Goal: Task Accomplishment & Management: Complete application form

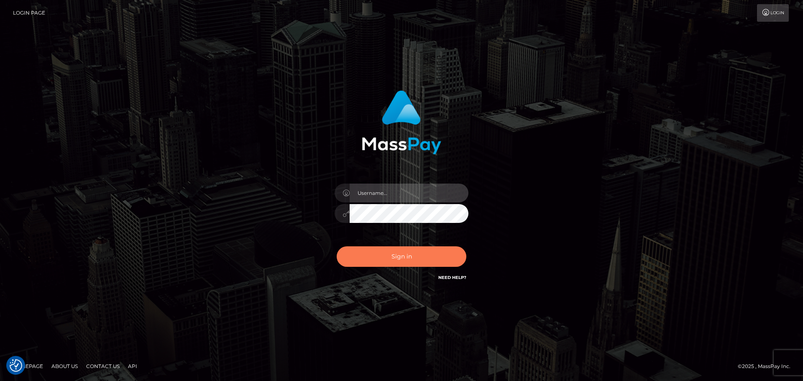
type input "[DOMAIN_NAME]"
click at [391, 260] on button "Sign in" at bounding box center [402, 256] width 130 height 21
type input "[DOMAIN_NAME]"
click at [392, 260] on button "Sign in" at bounding box center [402, 256] width 130 height 21
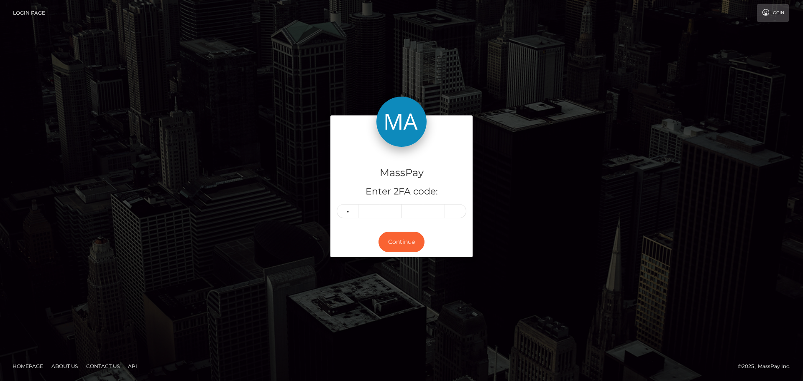
type input "5"
type input "0"
type input "9"
type input "8"
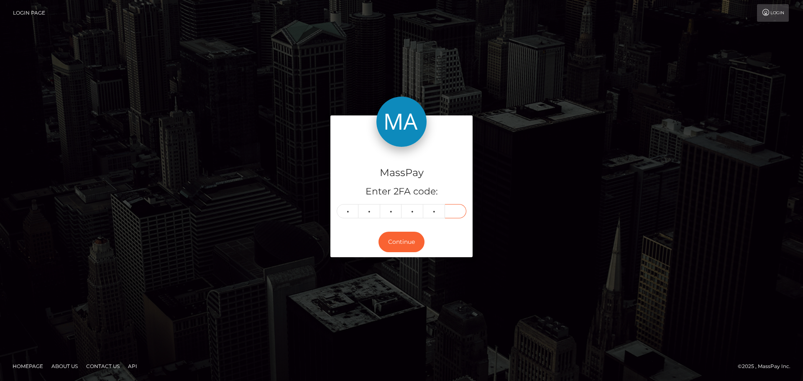
type input "8"
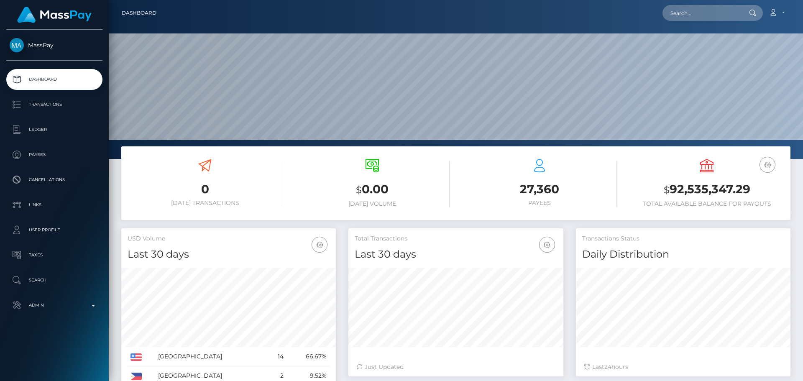
scroll to position [159, 695]
click at [692, 8] on input "text" at bounding box center [702, 13] width 79 height 16
paste input "naveedkhan1111007@gmail.com"
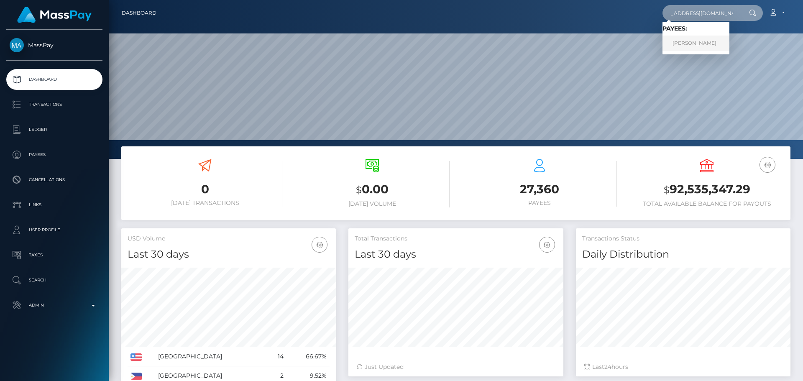
type input "naveedkhan1111007@gmail.com"
click at [695, 44] on link "Murad Khan" at bounding box center [696, 43] width 67 height 15
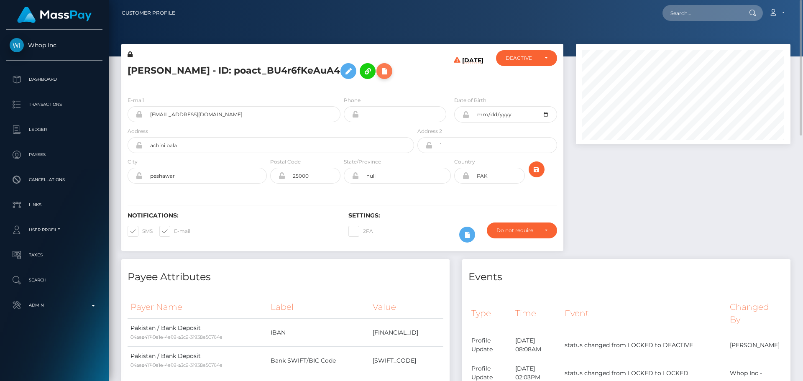
click at [380, 67] on icon at bounding box center [385, 71] width 10 height 10
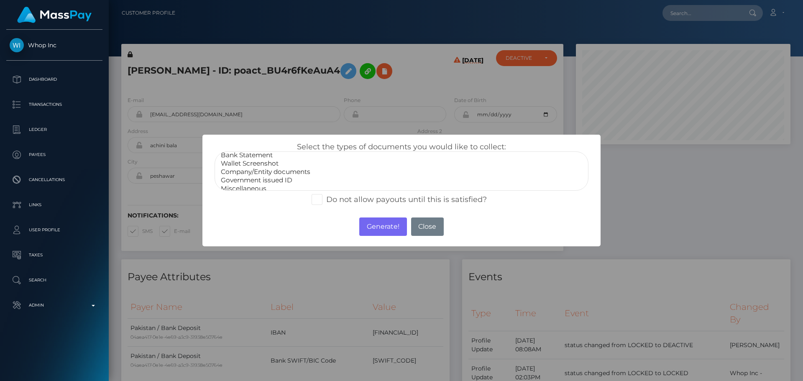
scroll to position [17, 0]
select select "Government issued ID"
click at [258, 173] on option "Government issued ID" at bounding box center [401, 175] width 363 height 8
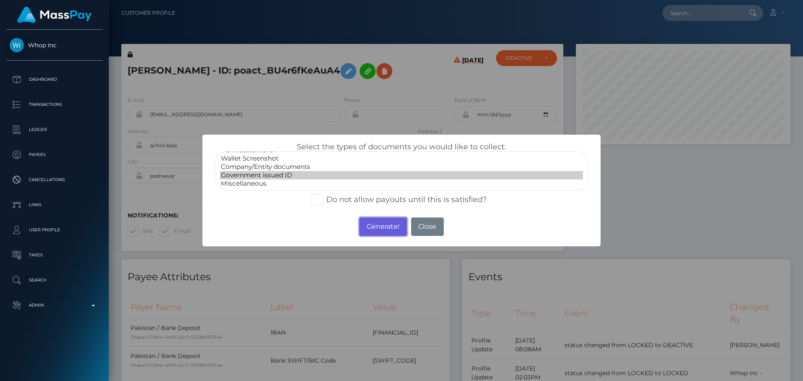
click at [383, 226] on button "Generate!" at bounding box center [382, 227] width 47 height 18
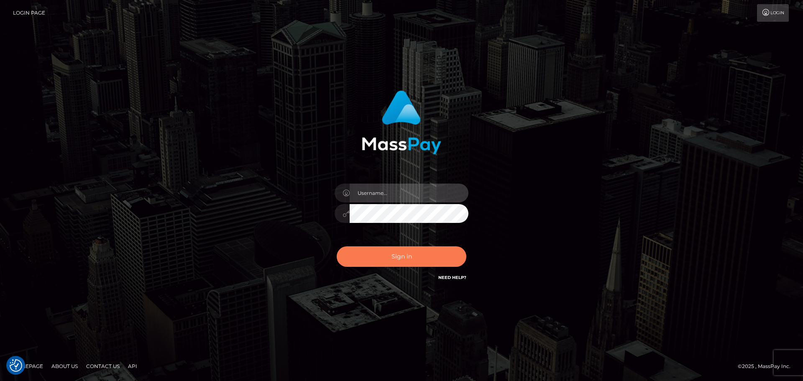
type input "constantin.mp"
click at [428, 255] on button "Sign in" at bounding box center [402, 256] width 130 height 21
type input "constantin.mp"
click at [416, 265] on button "Sign in" at bounding box center [402, 256] width 130 height 21
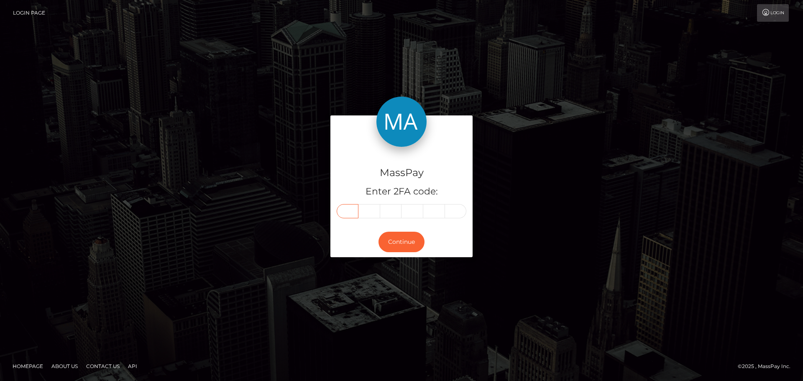
click at [347, 213] on input "text" at bounding box center [348, 211] width 22 height 14
type input "2"
type input "0"
type input "6"
type input "2"
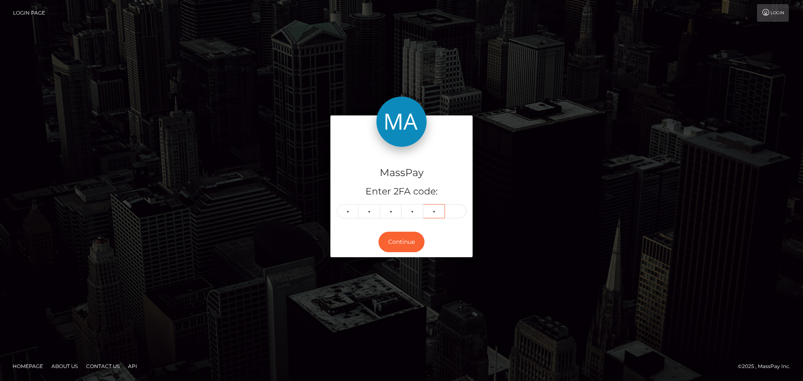
type input "9"
type input "1"
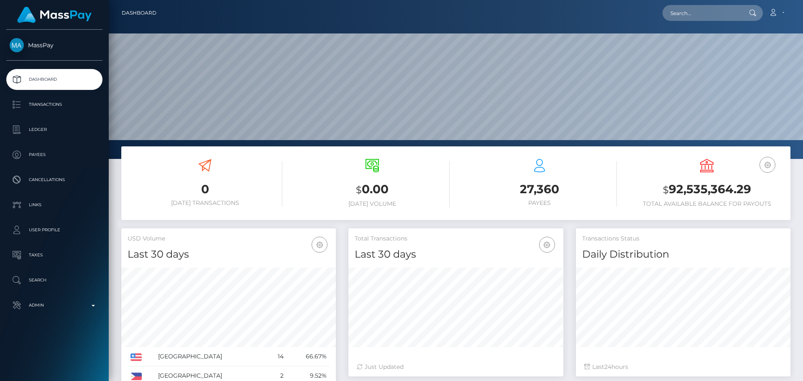
scroll to position [149, 215]
click at [731, 13] on input "text" at bounding box center [702, 13] width 79 height 16
paste input "ibrahimatanda423@gmail.com"
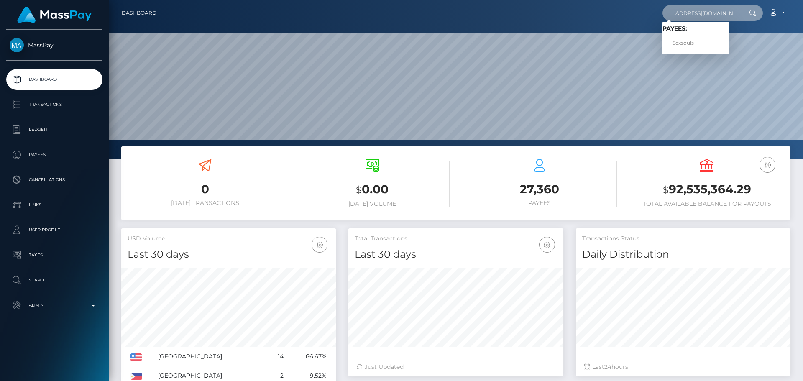
type input "ibrahimatanda423@gmail.com"
click at [694, 42] on link "Sexsouls" at bounding box center [696, 43] width 67 height 15
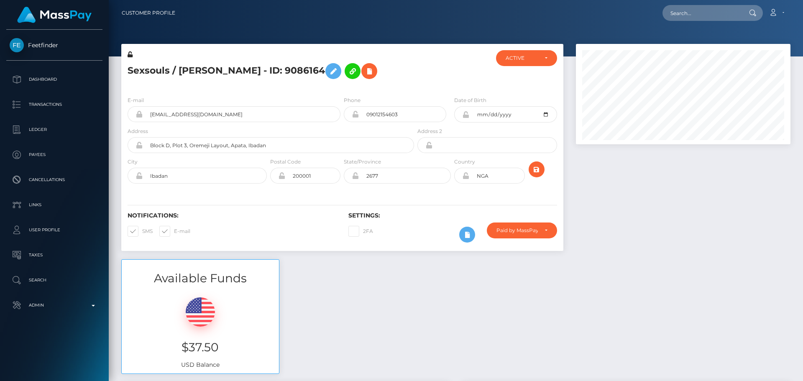
scroll to position [100, 215]
click at [419, 72] on div at bounding box center [453, 69] width 74 height 39
click at [416, 64] on div at bounding box center [453, 69] width 74 height 39
click at [411, 72] on div "Sexsouls / Sofia Paris Eleanor - ID: 9086164" at bounding box center [268, 69] width 295 height 39
click at [413, 72] on div "Sexsouls / Sofia Paris Eleanor - ID: 9086164" at bounding box center [268, 69] width 295 height 39
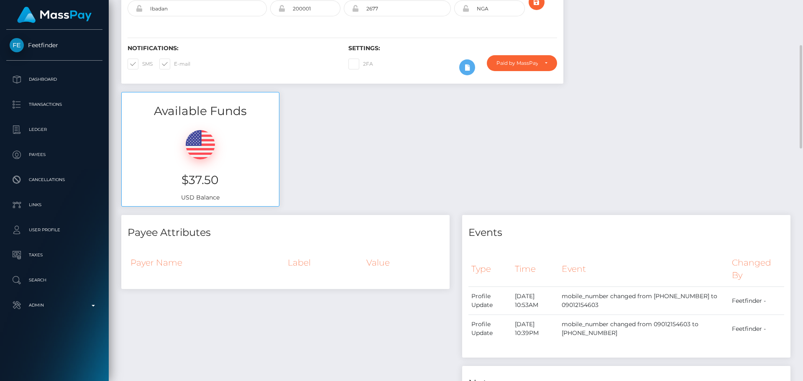
scroll to position [42, 0]
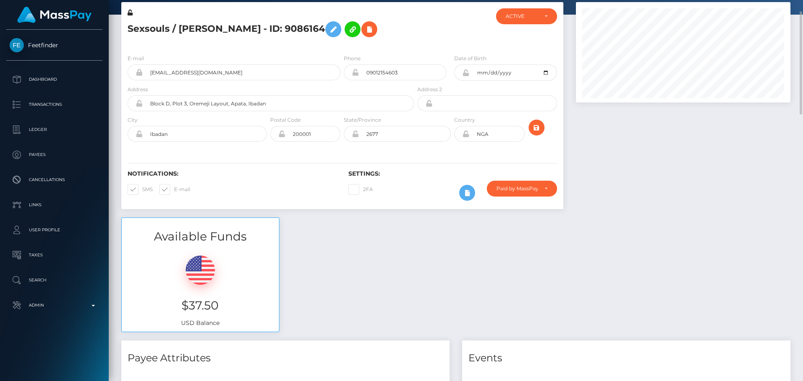
click at [433, 159] on div "Notifications: SMS E-mail Settings: 2FA" at bounding box center [342, 179] width 442 height 59
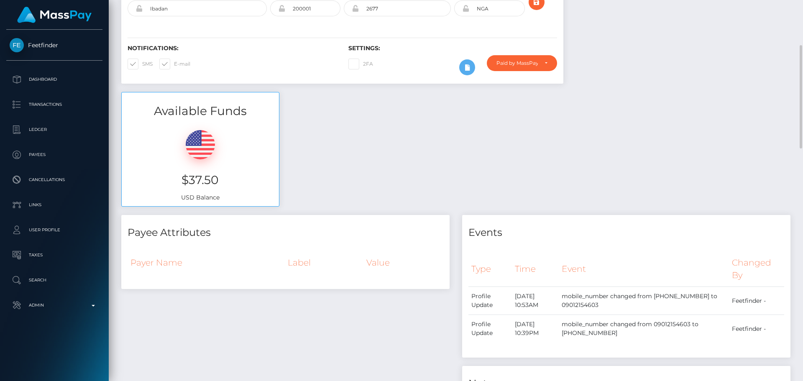
scroll to position [84, 0]
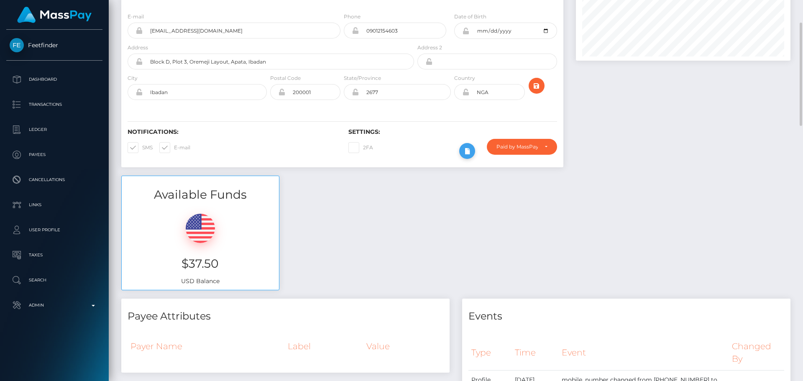
click at [468, 153] on icon at bounding box center [467, 151] width 10 height 10
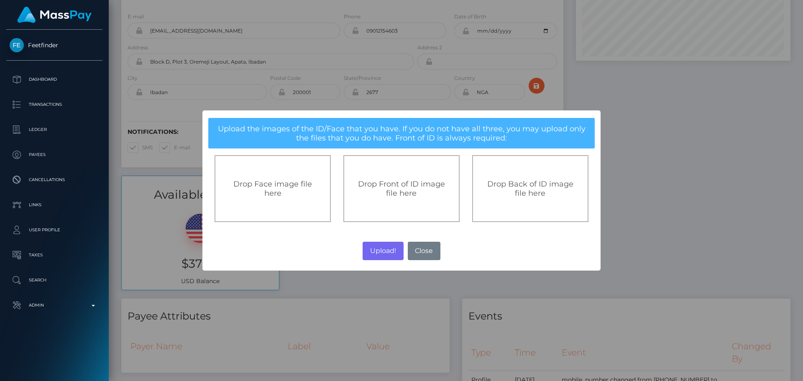
click at [392, 178] on div "Drop Front of ID image file here" at bounding box center [402, 188] width 116 height 67
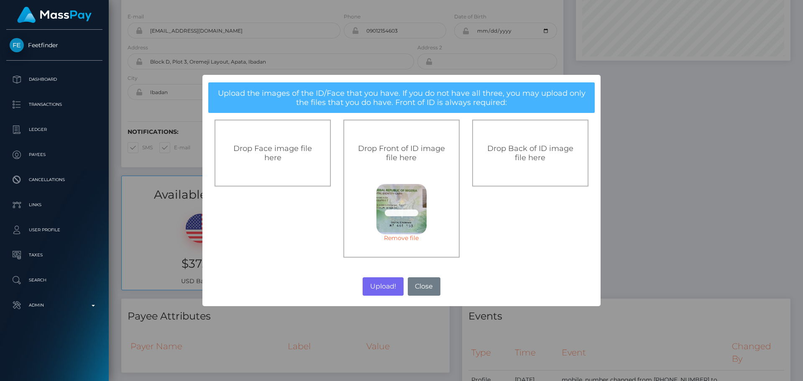
click at [521, 161] on span "Drop Back of ID image file here" at bounding box center [530, 153] width 86 height 18
click at [380, 283] on button "Upload!" at bounding box center [383, 286] width 41 height 18
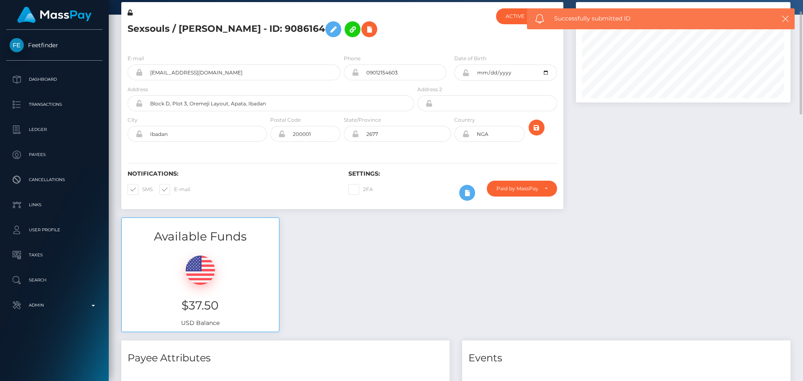
scroll to position [0, 0]
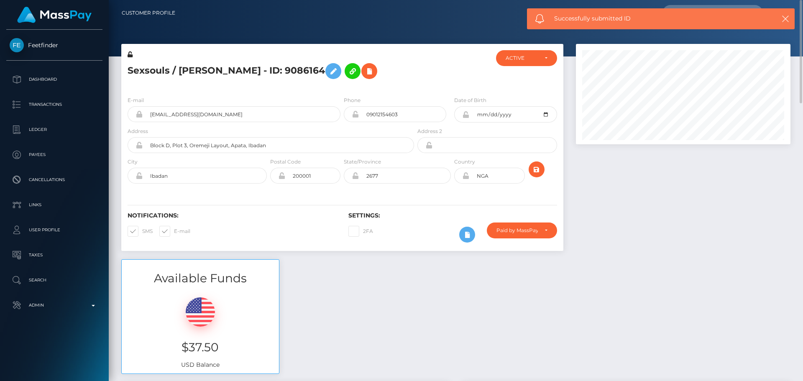
click at [420, 72] on div at bounding box center [453, 69] width 74 height 39
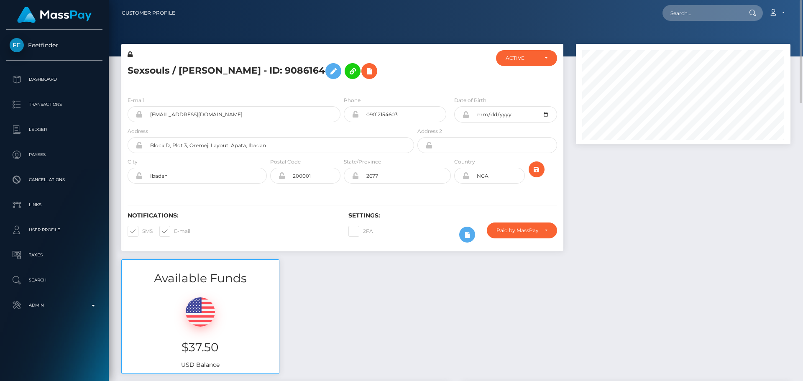
click at [274, 95] on div "E-mail ibrahimatanda423@gmail.com Phone Address" at bounding box center [342, 141] width 442 height 103
click at [534, 171] on icon "submit" at bounding box center [537, 169] width 10 height 10
click at [418, 76] on div at bounding box center [453, 69] width 74 height 39
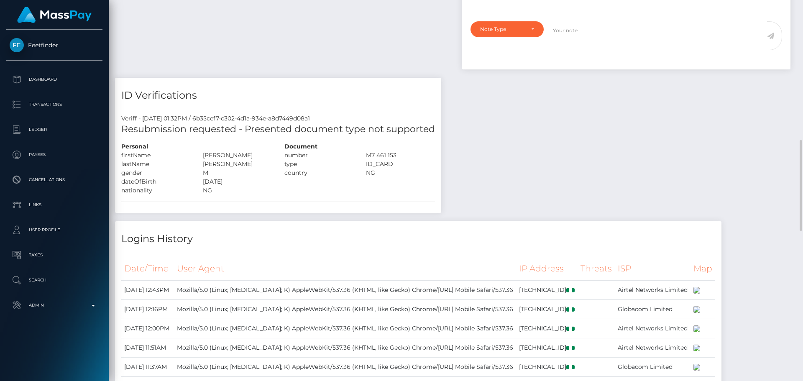
click at [303, 93] on h4 "ID Verifications" at bounding box center [278, 95] width 314 height 15
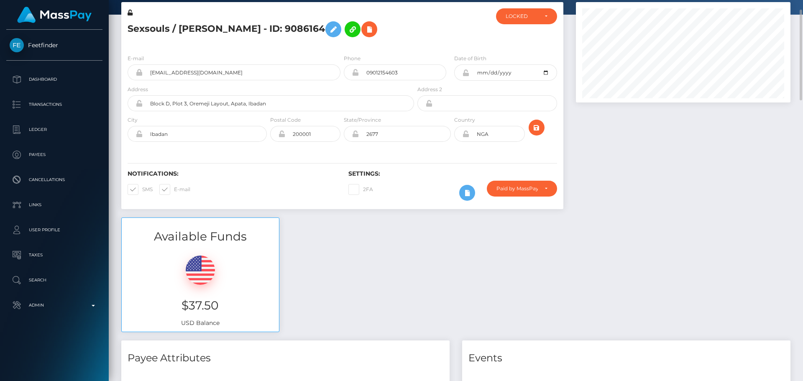
scroll to position [0, 0]
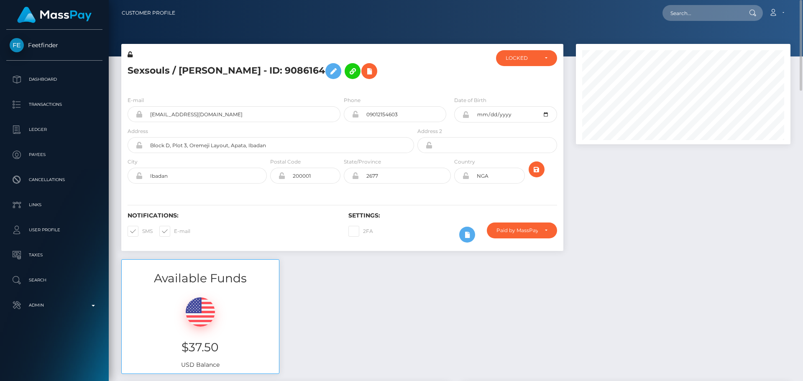
click at [422, 69] on div at bounding box center [453, 69] width 74 height 39
click at [426, 84] on div at bounding box center [453, 69] width 74 height 39
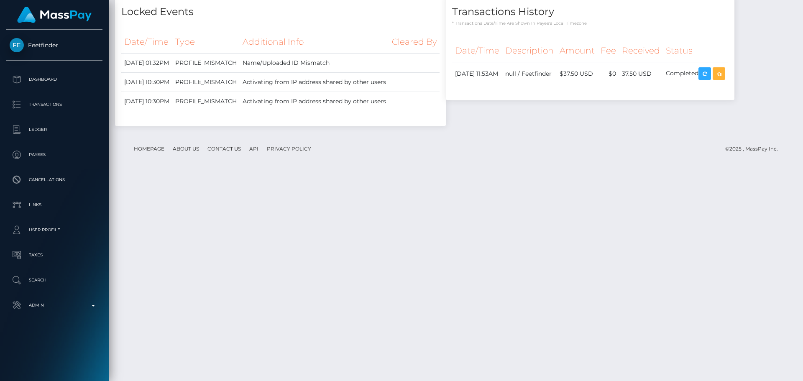
scroll to position [1213, 0]
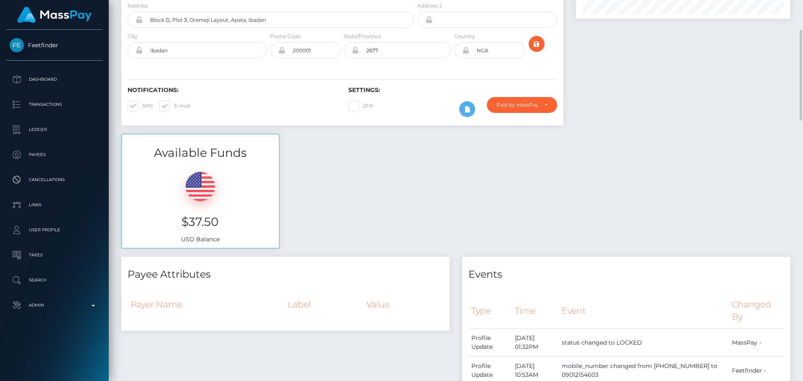
scroll to position [0, 0]
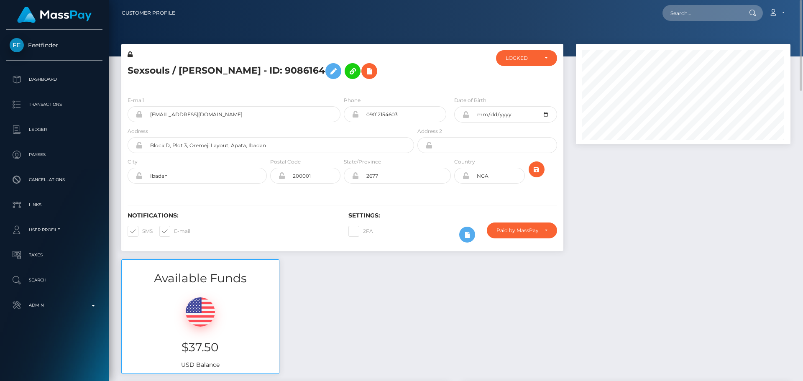
click at [436, 59] on div at bounding box center [453, 69] width 74 height 39
click at [144, 73] on h5 "Sexsouls / Sofia Paris Eleanor - ID: 9086164" at bounding box center [269, 71] width 282 height 24
drag, startPoint x: 144, startPoint y: 73, endPoint x: 248, endPoint y: 65, distance: 104.5
click at [248, 65] on h5 "Sexsouls / Sofia Paris Eleanor - ID: 9086164" at bounding box center [269, 71] width 282 height 24
copy h5 "Sexsouls / Sofia Paris Eleanor"
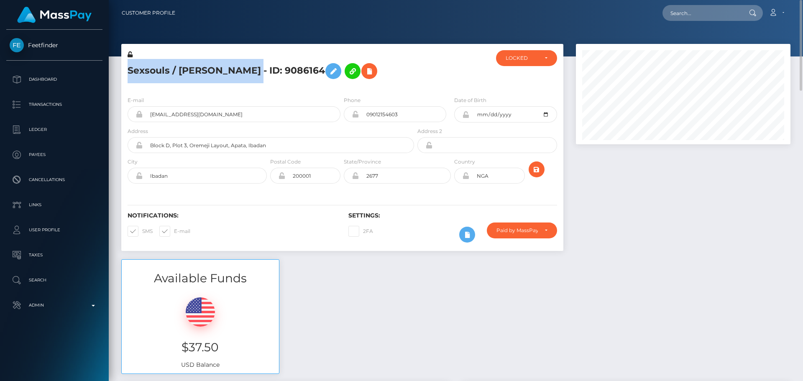
copy h5 "Sexsouls / Sofia Paris Eleanor"
click at [213, 102] on div "E-mail ibrahimatanda423@gmail.com" at bounding box center [234, 109] width 213 height 26
click at [187, 72] on h5 "Sexsouls / Sofia Paris Eleanor - ID: 9086164" at bounding box center [269, 71] width 282 height 24
drag, startPoint x: 187, startPoint y: 72, endPoint x: 247, endPoint y: 70, distance: 59.4
click at [247, 70] on h5 "Sexsouls / Sofia Paris Eleanor - ID: 9086164" at bounding box center [269, 71] width 282 height 24
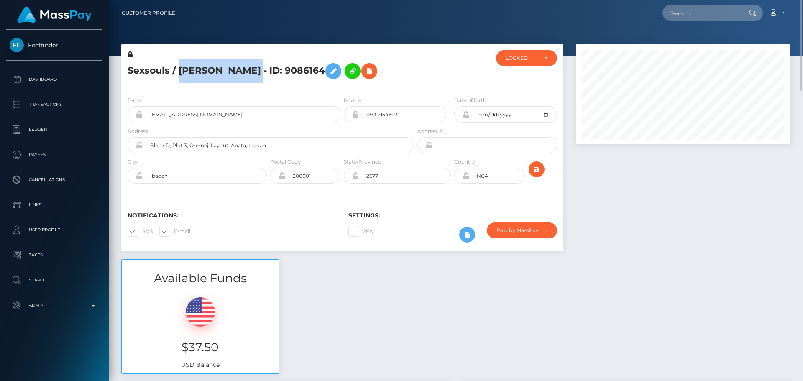
copy h5 "Sofia Paris Eleanor"
click at [296, 86] on div "Sexsouls / Sofia Paris Eleanor - ID: 9086164" at bounding box center [268, 69] width 295 height 39
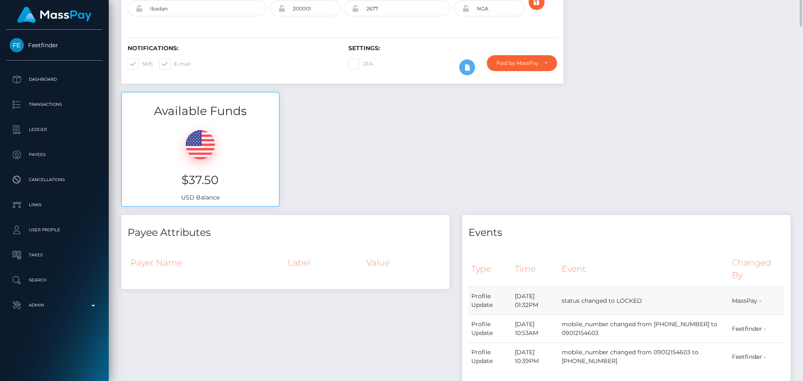
scroll to position [251, 0]
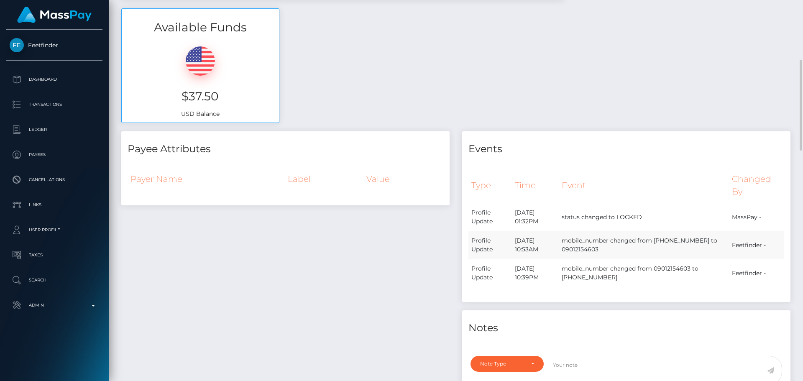
click at [749, 248] on td "Feetfinder -" at bounding box center [756, 245] width 55 height 28
copy td "Feetfinder"
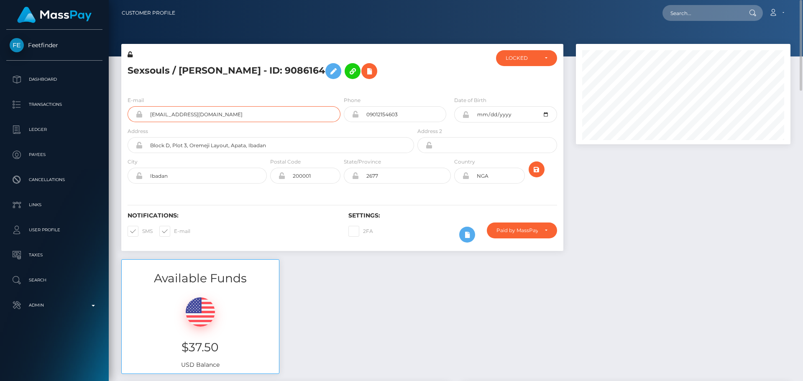
drag, startPoint x: 249, startPoint y: 115, endPoint x: 126, endPoint y: 113, distance: 123.9
click at [126, 113] on div "E-mail ibrahimatanda423@gmail.com" at bounding box center [231, 111] width 221 height 31
click at [217, 67] on h5 "Sexsouls / Sofia Paris Eleanor - ID: 9086164" at bounding box center [269, 71] width 282 height 24
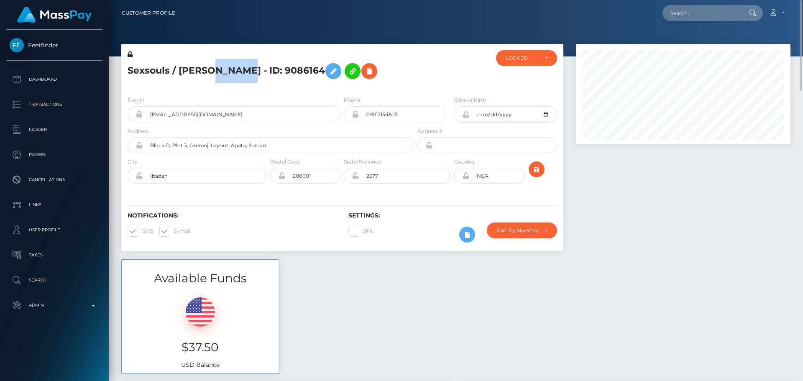
copy h5 "Sexsouls / Sofia Paris Eleanor - ID: 9086164"
click at [156, 74] on h5 "Sexsouls / Sofia Paris Eleanor - ID: 9086164" at bounding box center [269, 71] width 282 height 24
click at [141, 71] on h5 "Sexsouls / Sofia Paris Eleanor - ID: 9086164" at bounding box center [269, 71] width 282 height 24
copy h5 "Sexsouls"
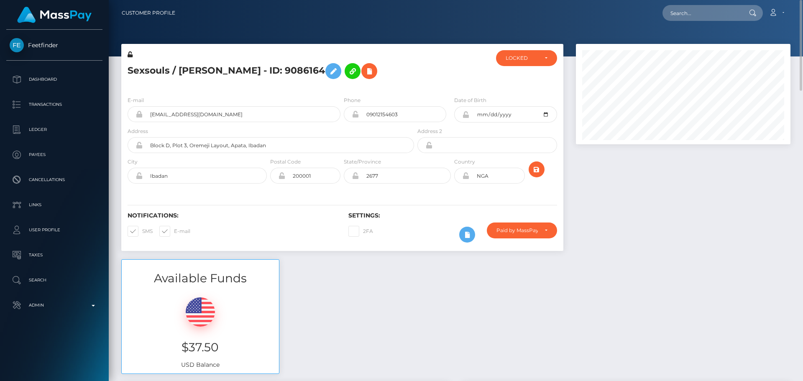
click at [435, 95] on div "E-mail ibrahimatanda423@gmail.com Phone Address" at bounding box center [342, 141] width 442 height 103
